Goal: Complete application form

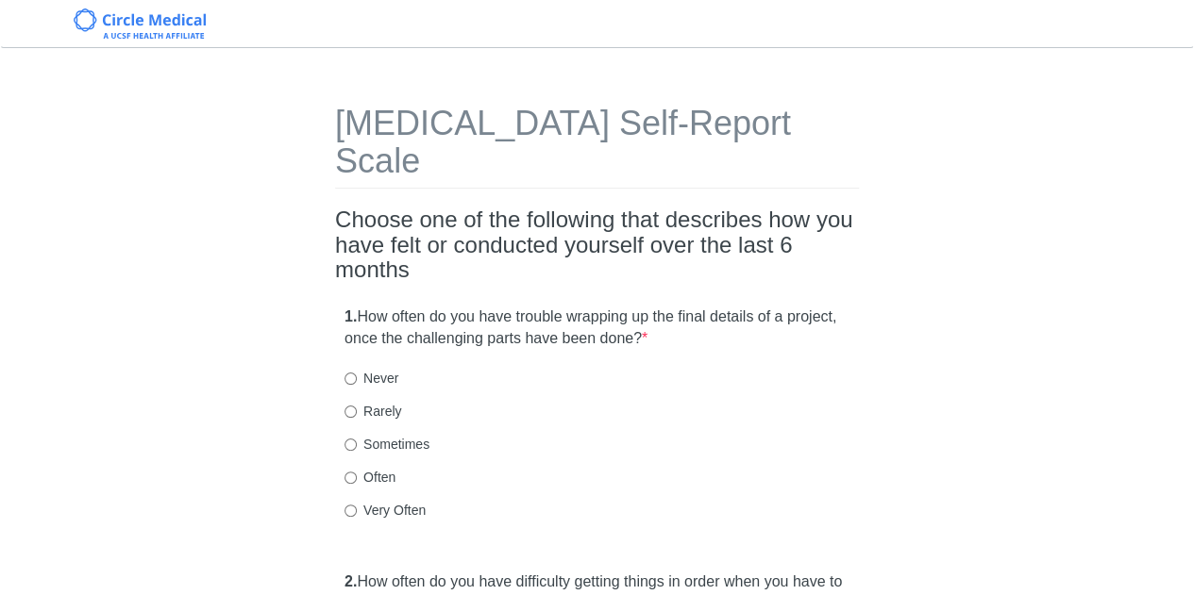
click at [400, 501] on label "Very Often" at bounding box center [384, 510] width 81 height 19
click at [357, 505] on input "Very Often" at bounding box center [350, 511] width 12 height 12
radio input "true"
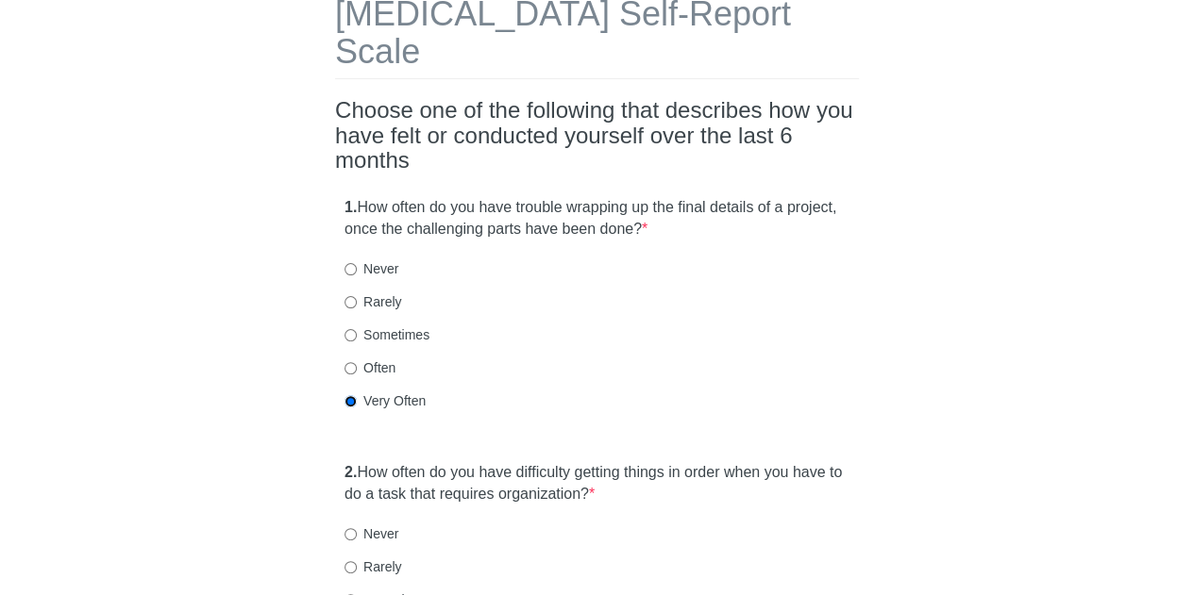
scroll to position [283, 0]
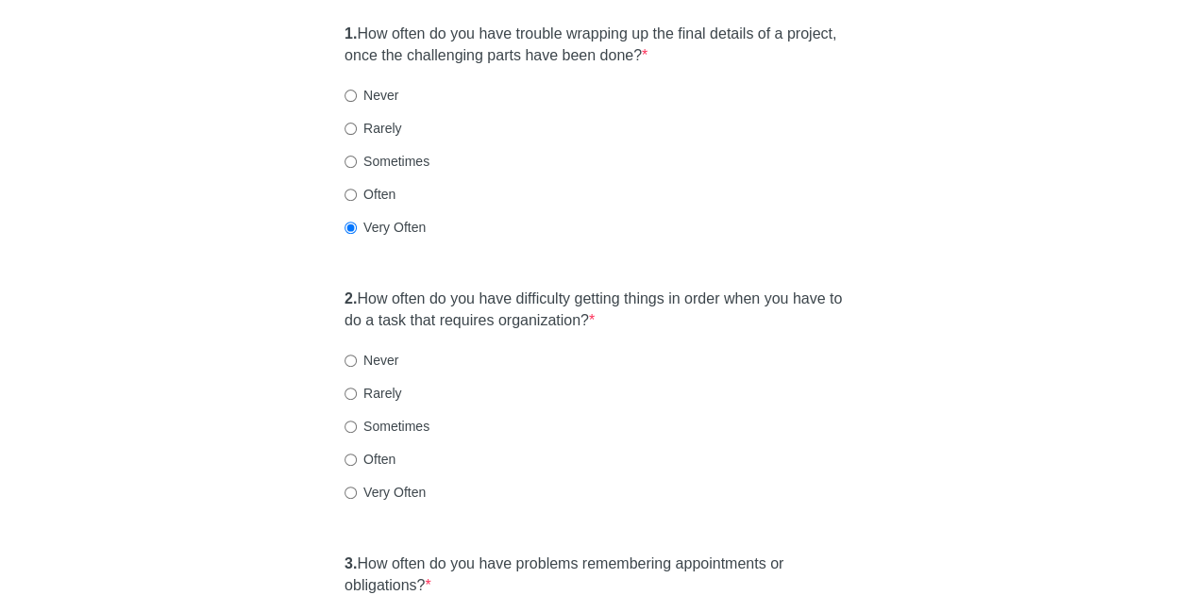
click at [377, 417] on label "Sometimes" at bounding box center [386, 426] width 85 height 19
click at [357, 421] on input "Sometimes" at bounding box center [350, 427] width 12 height 12
radio input "true"
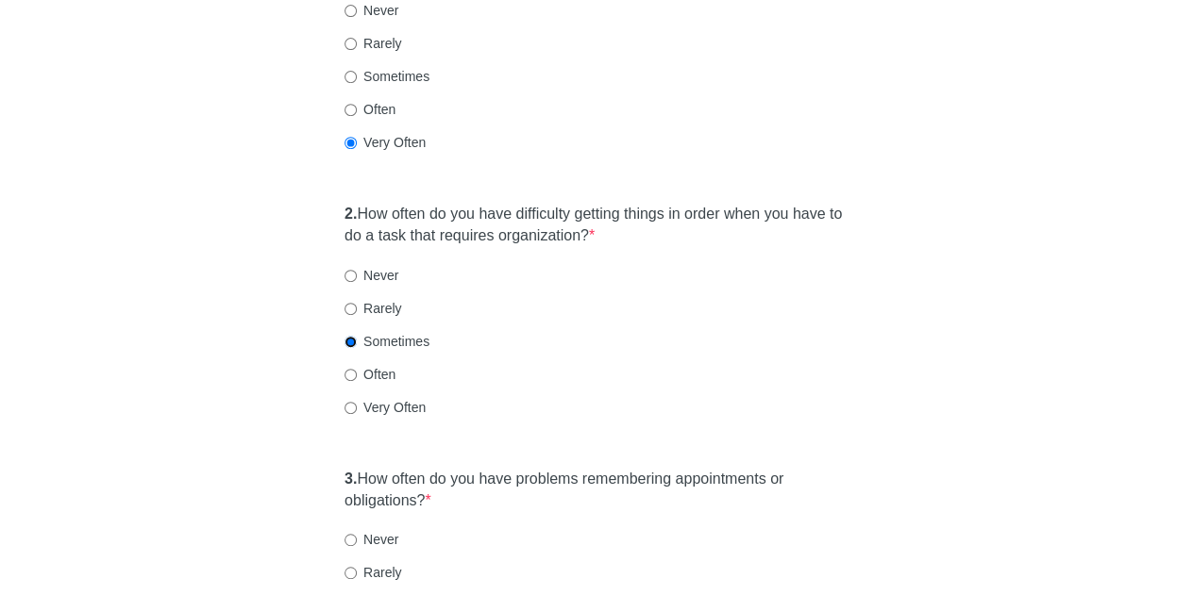
scroll to position [472, 0]
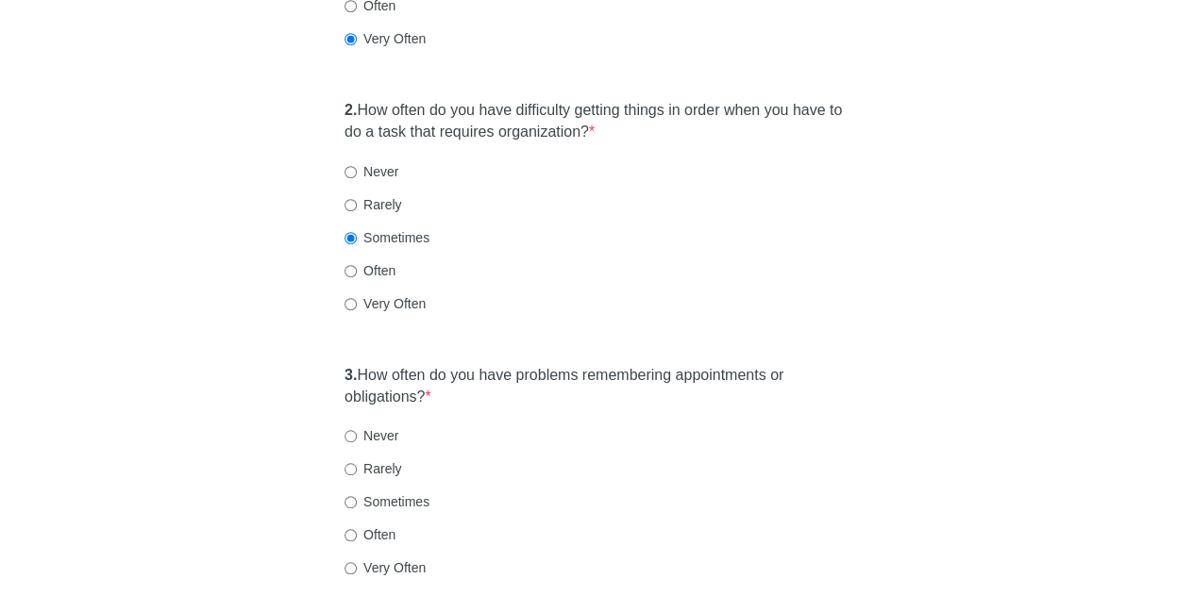
click at [386, 526] on label "Often" at bounding box center [369, 535] width 51 height 19
click at [357, 529] on input "Often" at bounding box center [350, 535] width 12 height 12
radio input "true"
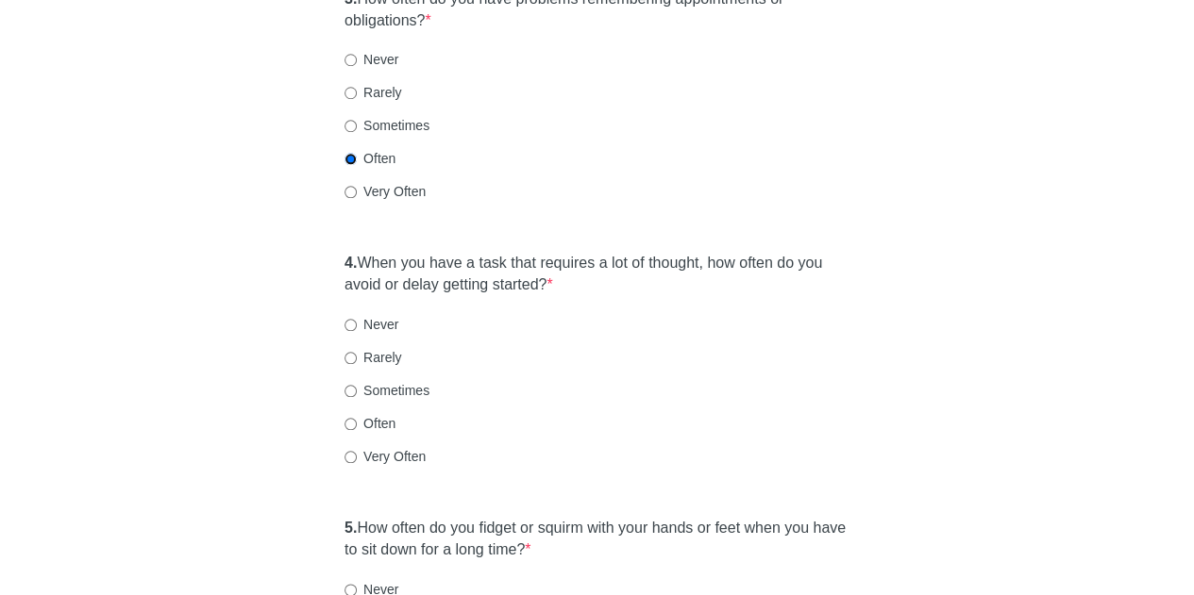
scroll to position [849, 0]
click at [426, 446] on div "Very Often" at bounding box center [596, 455] width 505 height 19
click at [419, 446] on label "Very Often" at bounding box center [384, 455] width 81 height 19
click at [357, 450] on input "Very Often" at bounding box center [350, 456] width 12 height 12
radio input "true"
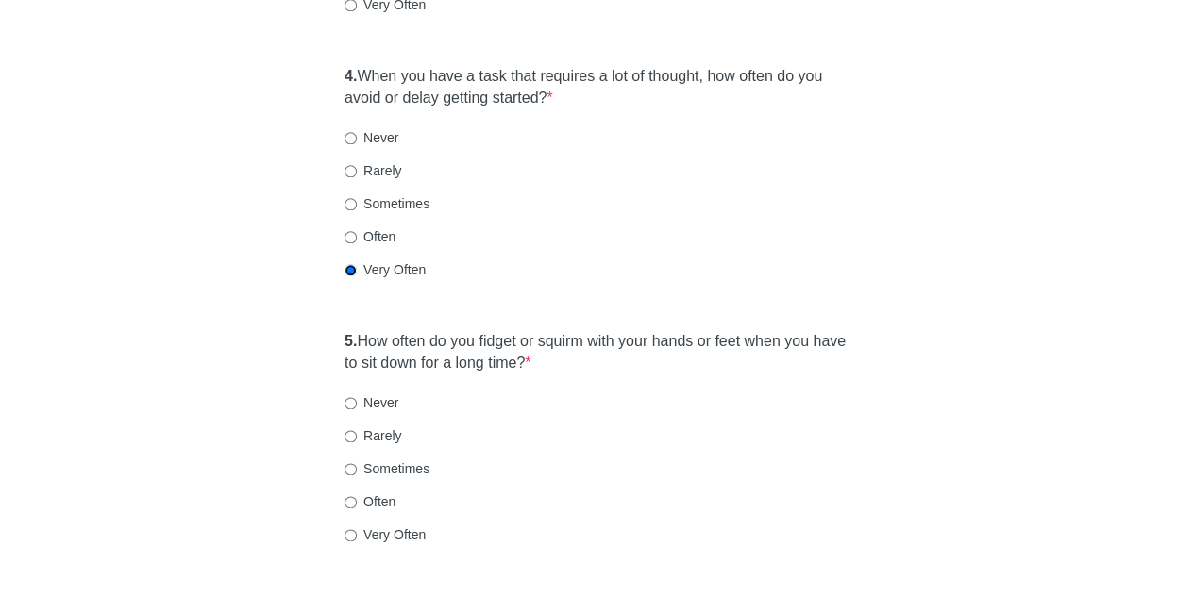
scroll to position [1038, 0]
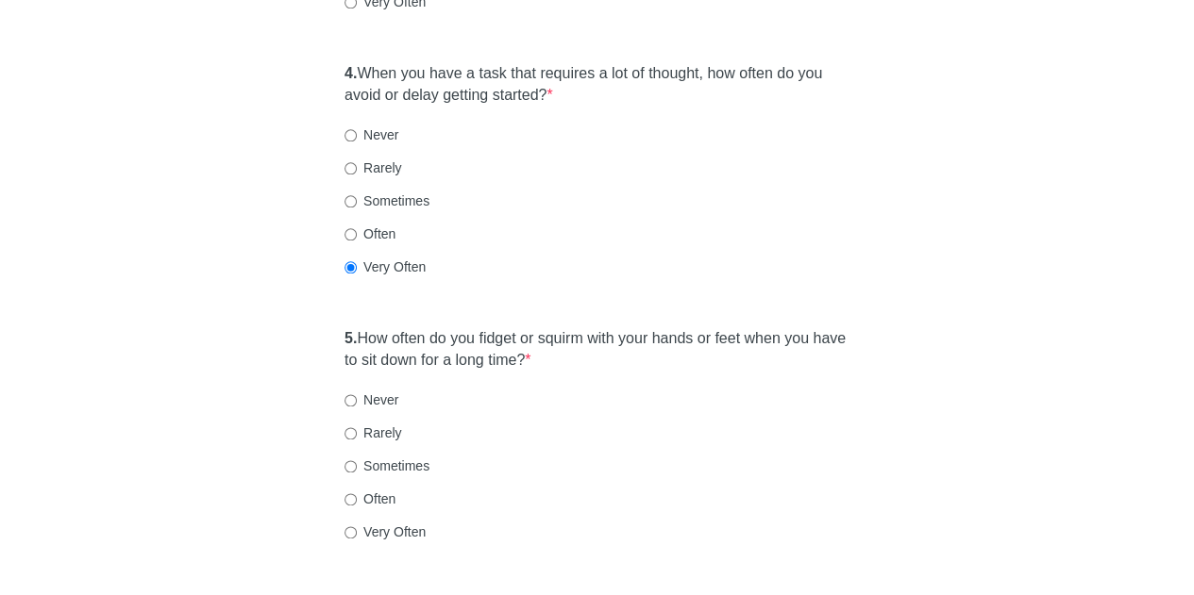
click at [368, 424] on label "Rarely" at bounding box center [372, 433] width 57 height 19
click at [357, 427] on input "Rarely" at bounding box center [350, 433] width 12 height 12
radio input "true"
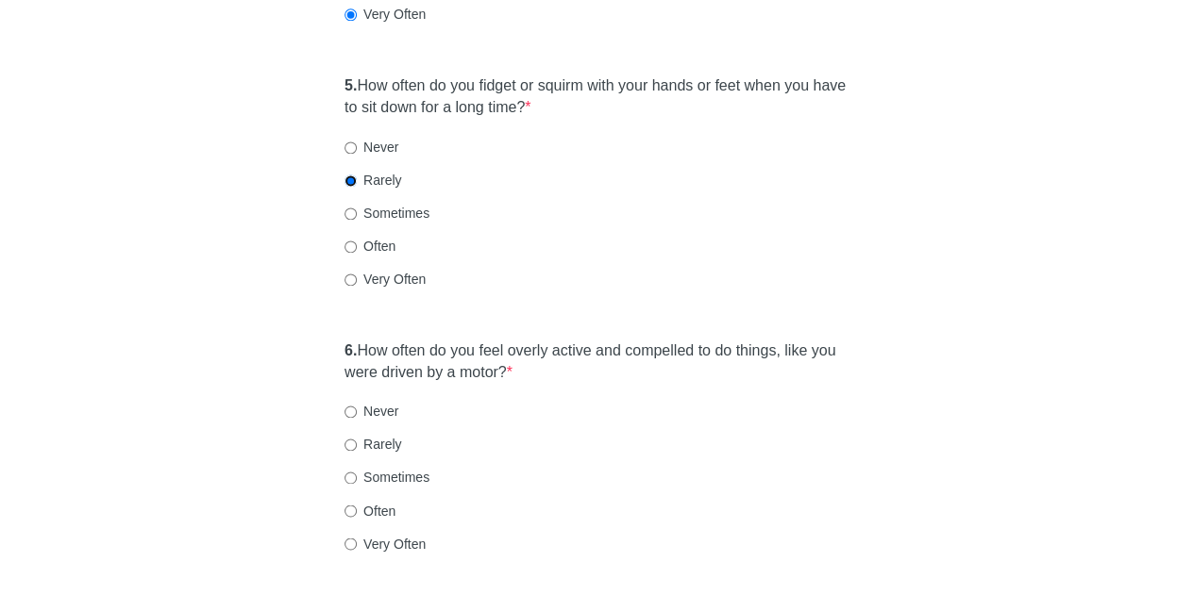
scroll to position [1321, 0]
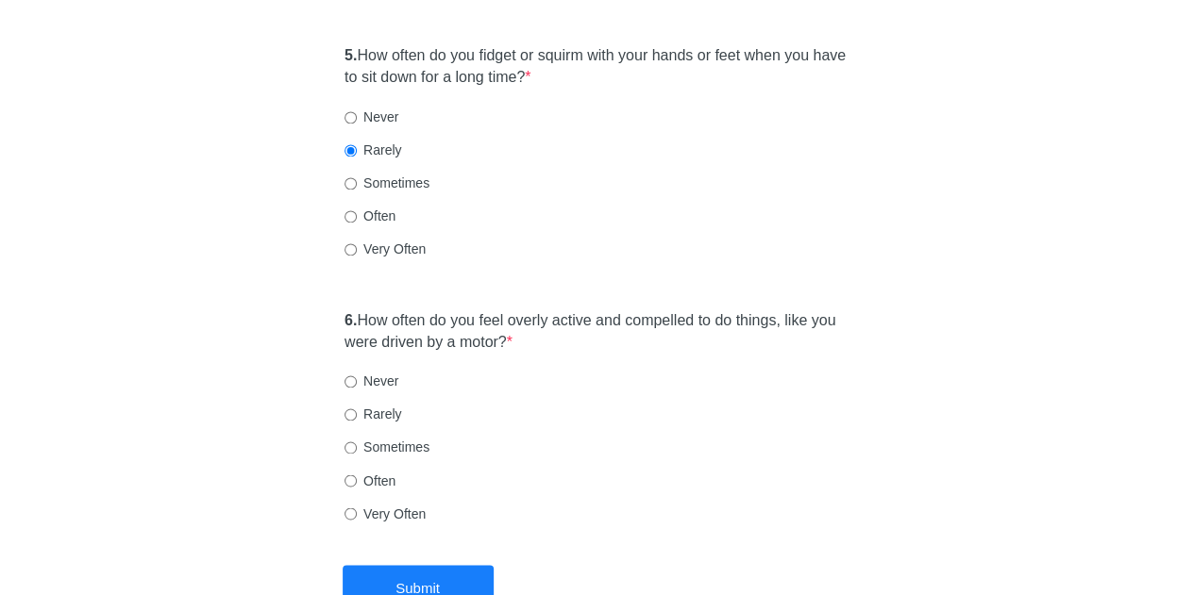
click at [377, 438] on label "Sometimes" at bounding box center [386, 447] width 85 height 19
click at [357, 442] on input "Sometimes" at bounding box center [350, 448] width 12 height 12
radio input "true"
click at [351, 475] on input "Often" at bounding box center [350, 481] width 12 height 12
radio input "true"
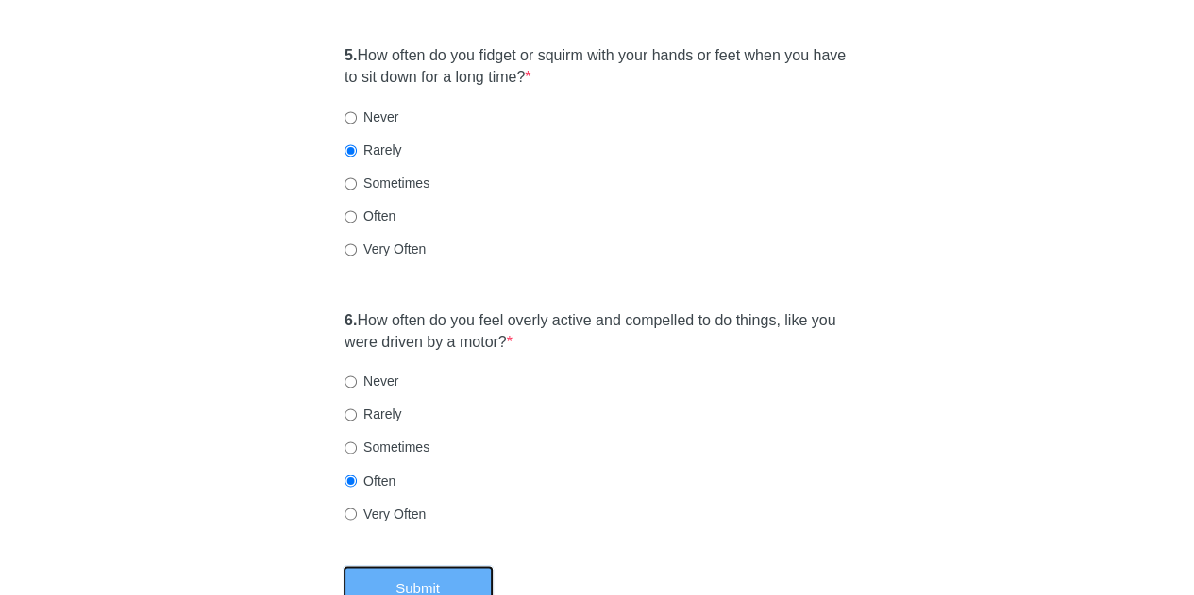
click at [427, 565] on button "Submit" at bounding box center [418, 587] width 151 height 44
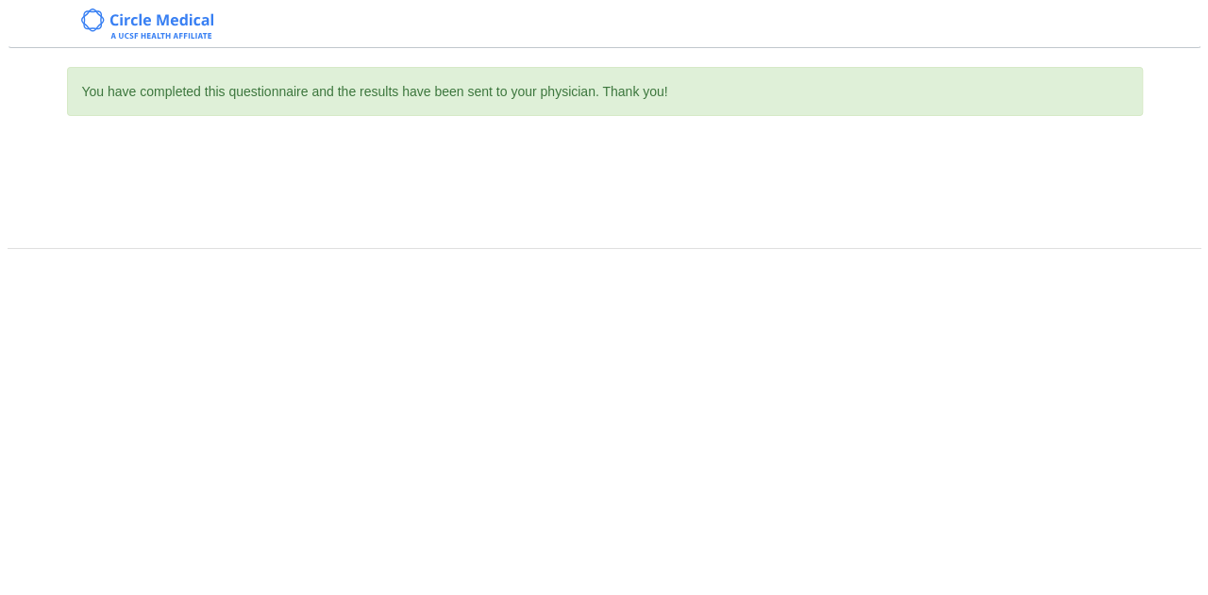
scroll to position [0, 0]
